Goal: Transaction & Acquisition: Purchase product/service

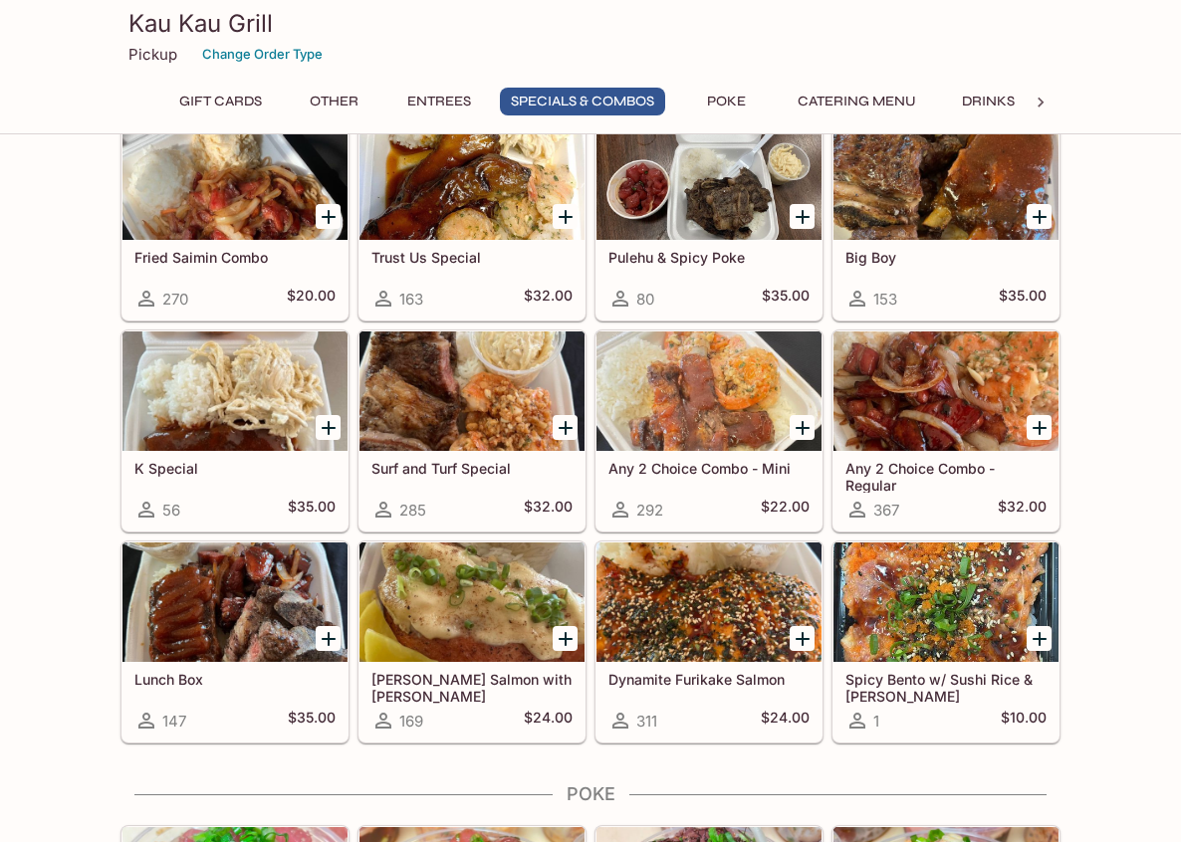
scroll to position [2191, 0]
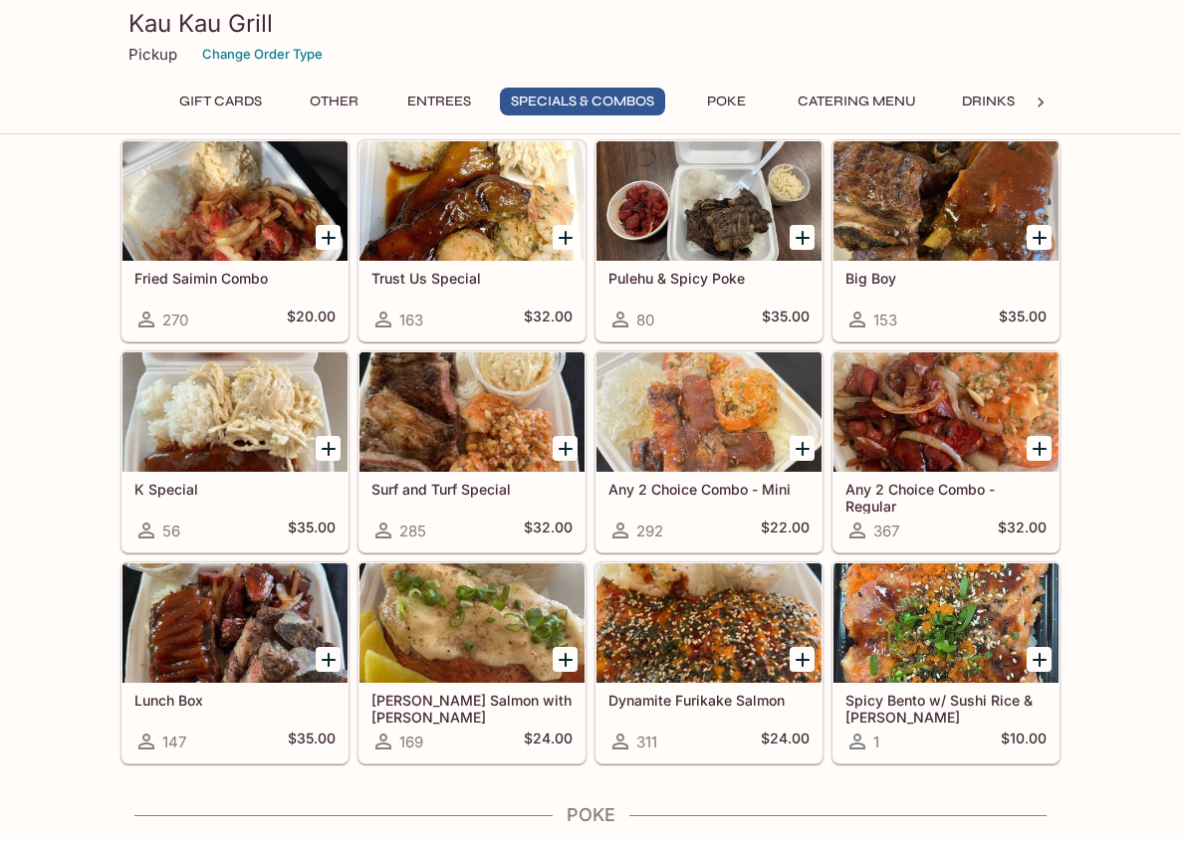
click at [1110, 717] on div "Gift Cards $25 Gift Card 2 $23.87 $30 Gift Card 0 $28.65 $40 Gift Card 0 $38.20…" at bounding box center [590, 220] width 1181 height 4487
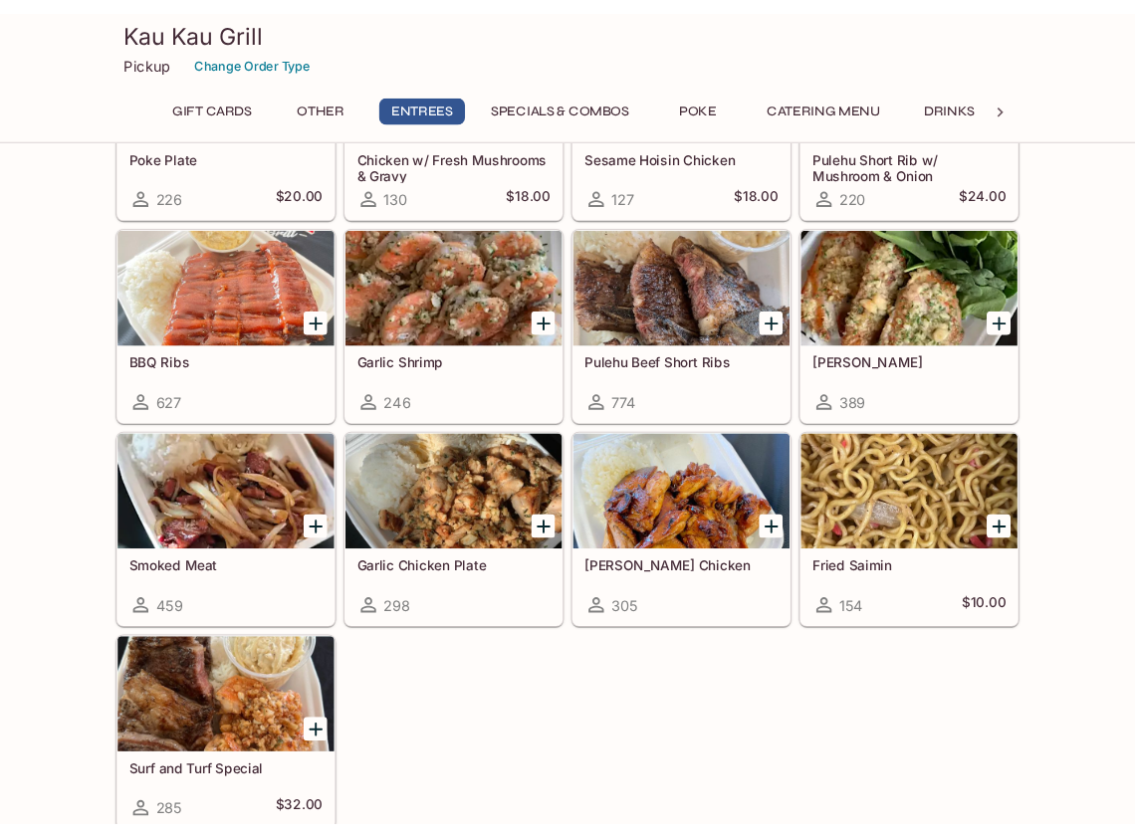
scroll to position [1195, 0]
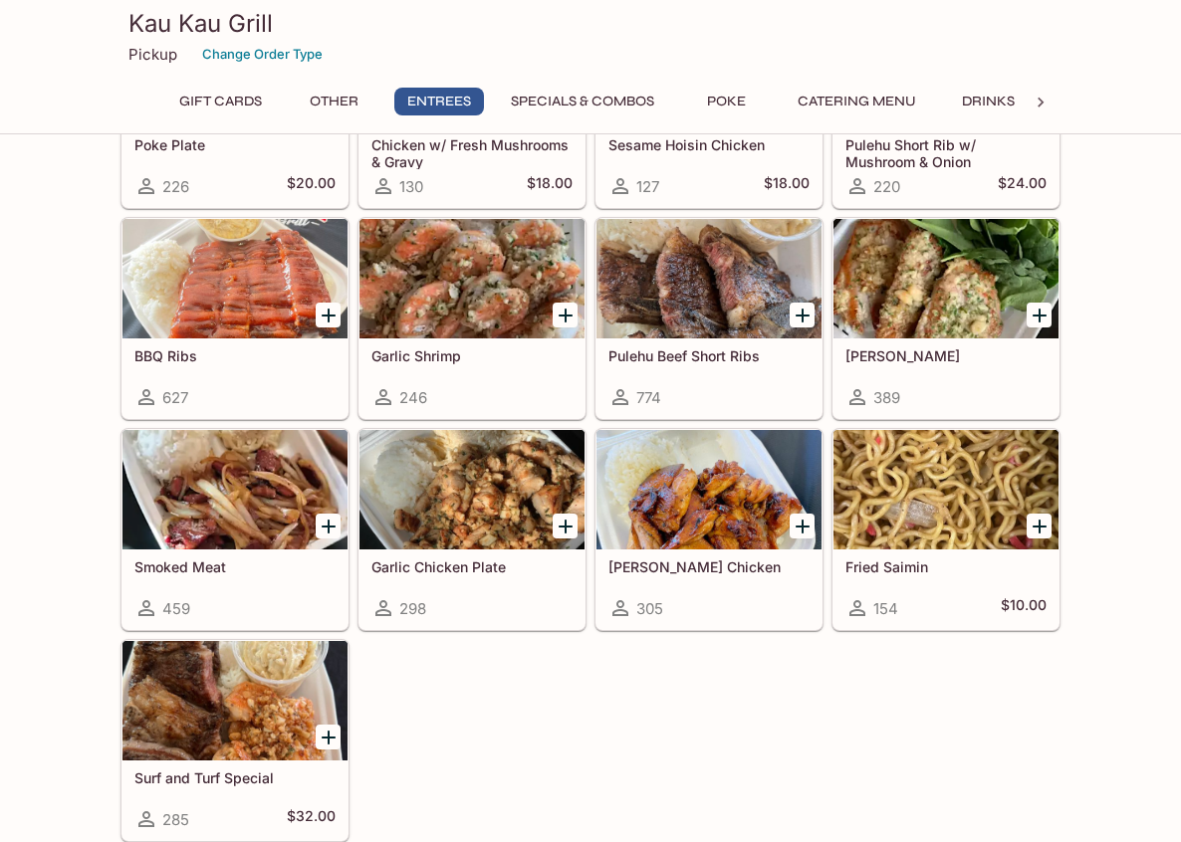
click at [802, 727] on div "Poke Plate 226 $20.00 Chicken w/ Fresh Mushrooms & Gravy 130 $18.00 Sesame Hois…" at bounding box center [587, 420] width 948 height 844
